Goal: Information Seeking & Learning: Learn about a topic

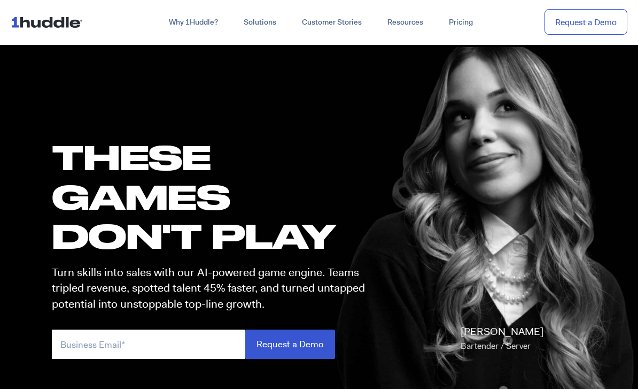
click at [73, 22] on img at bounding box center [49, 22] width 76 height 20
click at [343, 24] on link "Customer Stories" at bounding box center [332, 22] width 86 height 19
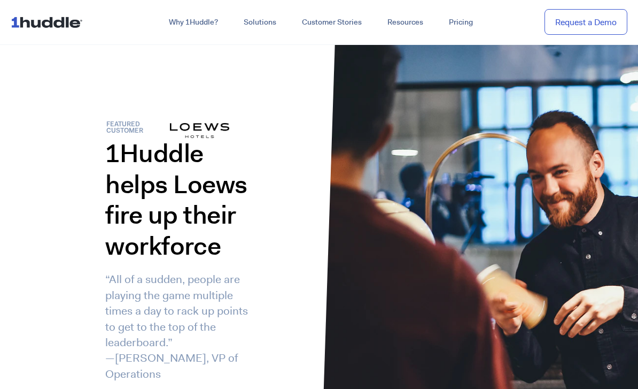
click at [470, 20] on link "Pricing" at bounding box center [461, 22] width 50 height 19
